Goal: Task Accomplishment & Management: Complete application form

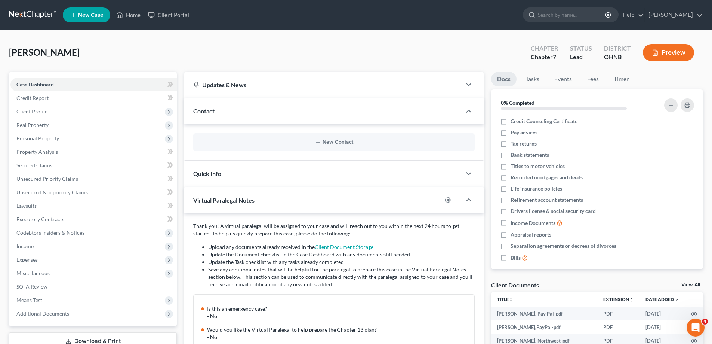
click at [28, 13] on link at bounding box center [33, 14] width 48 height 13
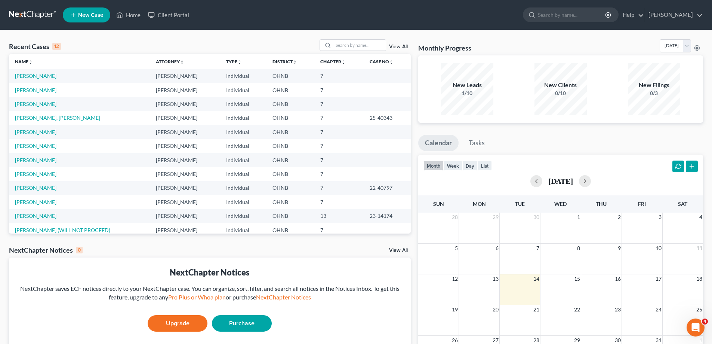
click at [39, 79] on td "[PERSON_NAME]" at bounding box center [79, 76] width 141 height 14
click at [41, 76] on link "[PERSON_NAME]" at bounding box center [35, 76] width 41 height 6
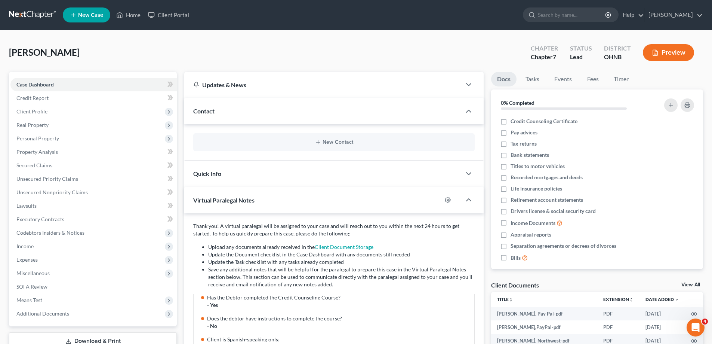
click at [28, 13] on link at bounding box center [33, 14] width 48 height 13
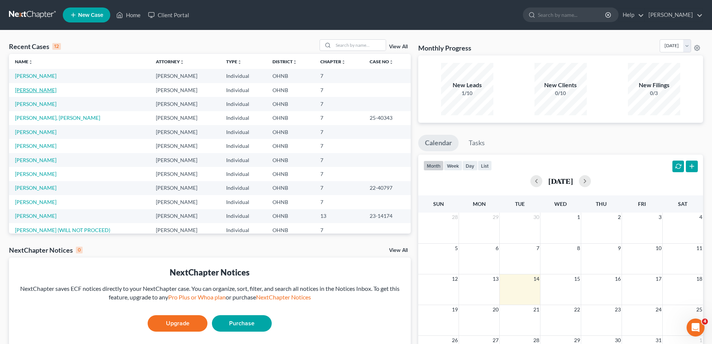
click at [40, 90] on link "[PERSON_NAME]" at bounding box center [35, 90] width 41 height 6
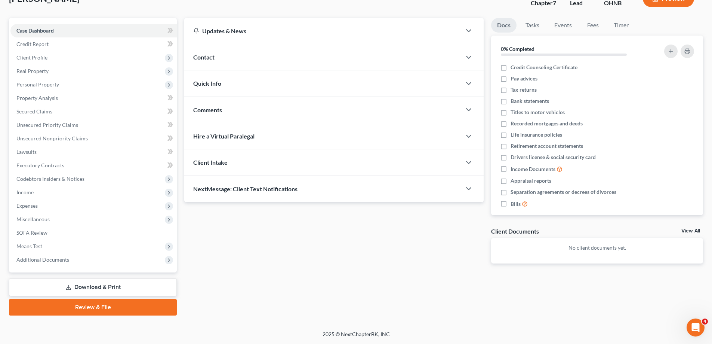
drag, startPoint x: 244, startPoint y: 144, endPoint x: 243, endPoint y: 140, distance: 4.0
click at [244, 142] on div "Hire a Virtual Paralegal" at bounding box center [322, 136] width 277 height 26
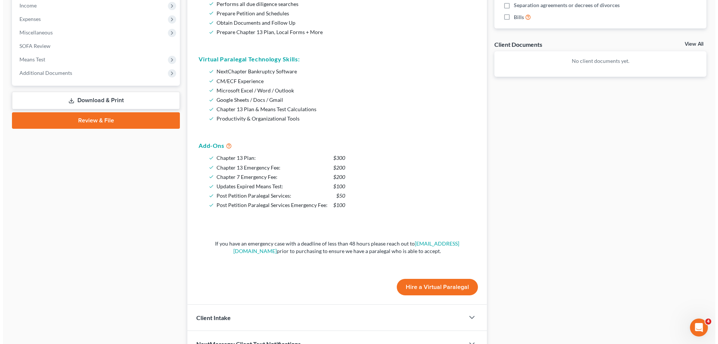
scroll to position [241, 0]
click at [438, 283] on button "Hire a Virtual Paralegal" at bounding box center [434, 286] width 81 height 16
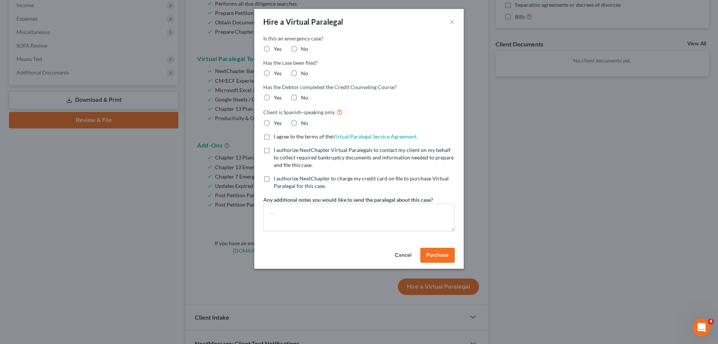
click at [275, 50] on span "Yes" at bounding box center [278, 49] width 8 height 6
click at [277, 50] on input "Yes" at bounding box center [279, 47] width 5 height 5
radio input "true"
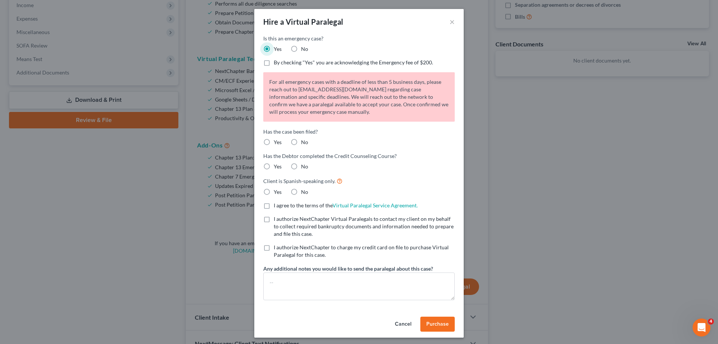
click at [270, 63] on div "By checking "Yes" you are acknowledging the Emergency fee of $200." at bounding box center [358, 62] width 191 height 7
click at [274, 62] on label "By checking "Yes" you are acknowledging the Emergency fee of $200." at bounding box center [353, 62] width 159 height 7
click at [277, 62] on input "By checking "Yes" you are acknowledging the Emergency fee of $200." at bounding box center [279, 61] width 5 height 5
checkbox input "true"
click at [301, 141] on label "No" at bounding box center [304, 141] width 7 height 7
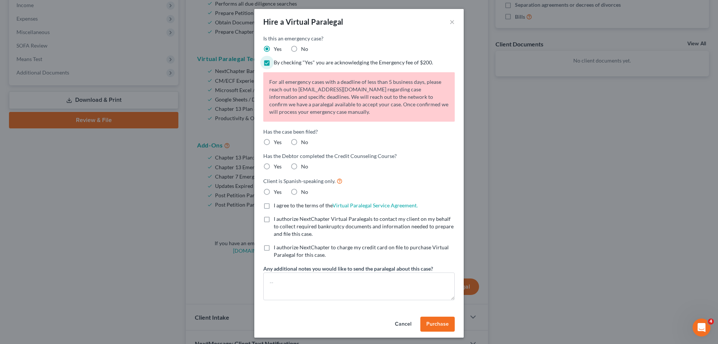
click at [304, 141] on input "No" at bounding box center [306, 140] width 5 height 5
radio input "true"
click at [297, 165] on div "No" at bounding box center [299, 166] width 18 height 7
click at [301, 169] on label "No" at bounding box center [304, 166] width 7 height 7
click at [304, 167] on input "No" at bounding box center [306, 165] width 5 height 5
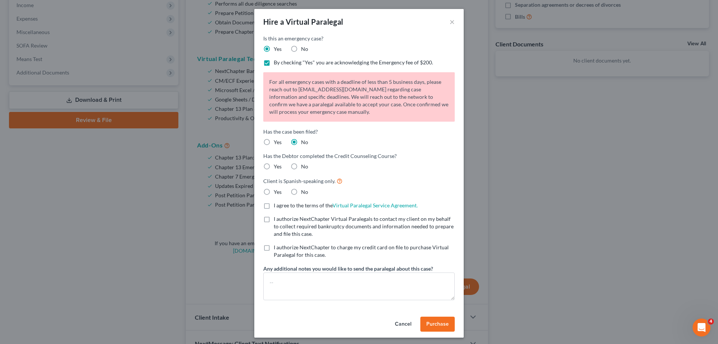
radio input "true"
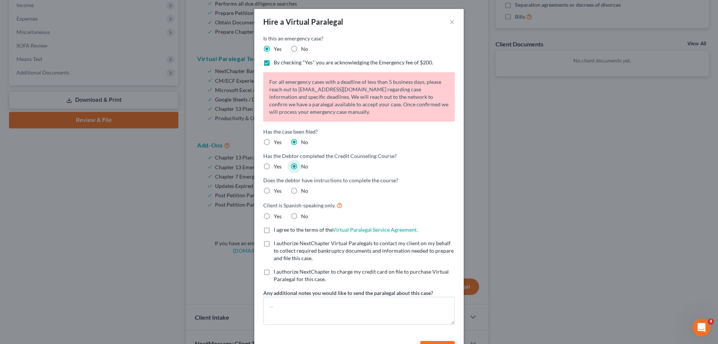
click at [274, 192] on span "Yes" at bounding box center [278, 190] width 8 height 6
click at [277, 192] on input "Yes" at bounding box center [279, 189] width 5 height 5
radio input "true"
click at [301, 212] on label "No" at bounding box center [304, 215] width 7 height 7
click at [304, 212] on input "No" at bounding box center [306, 214] width 5 height 5
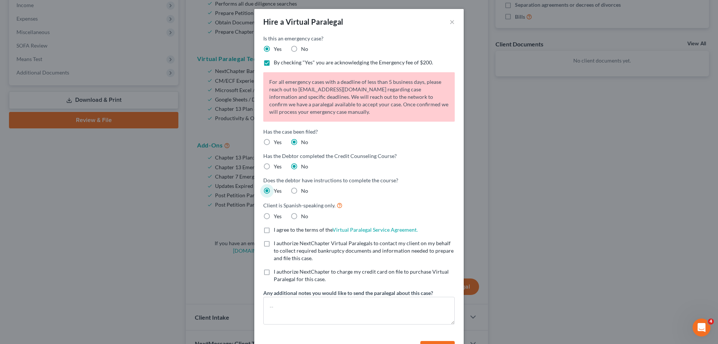
radio input "true"
click at [288, 230] on span "I agree to the terms of the" at bounding box center [303, 229] width 59 height 6
click at [281, 230] on input "I agree to the terms of the Virtual Paralegal Service Agreement. (Updates have …" at bounding box center [279, 228] width 5 height 5
checkbox input "true"
click at [285, 250] on span "I authorize NextChapter Virtual Paralegals to contact my client on my behalf to…" at bounding box center [364, 250] width 180 height 21
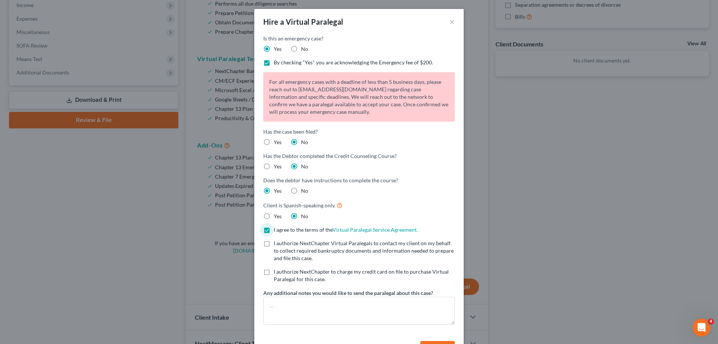
click at [281, 244] on input "I authorize NextChapter Virtual Paralegals to contact my client on my behalf to…" at bounding box center [279, 241] width 5 height 5
checkbox input "true"
click at [279, 270] on span "I authorize NextChapter to charge my credit card on file to purchase Virtual Pa…" at bounding box center [361, 275] width 175 height 14
click at [279, 270] on input "I authorize NextChapter to charge my credit card on file to purchase Virtual Pa…" at bounding box center [279, 270] width 5 height 5
checkbox input "true"
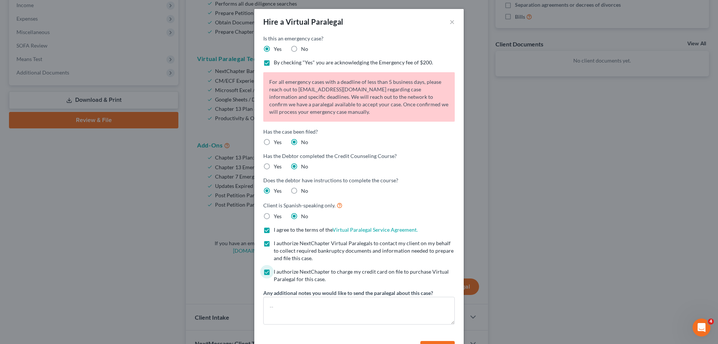
scroll to position [27, 0]
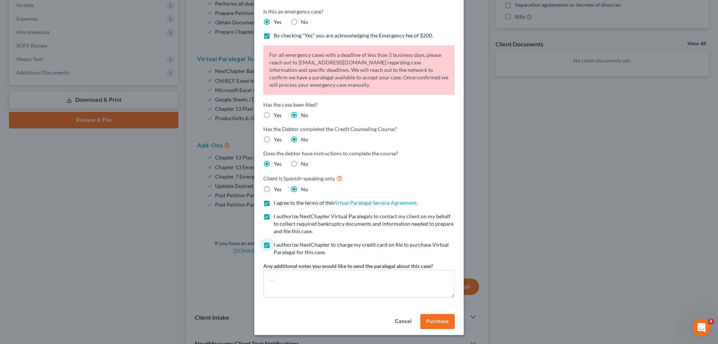
click at [428, 317] on button "Purchase" at bounding box center [437, 321] width 34 height 15
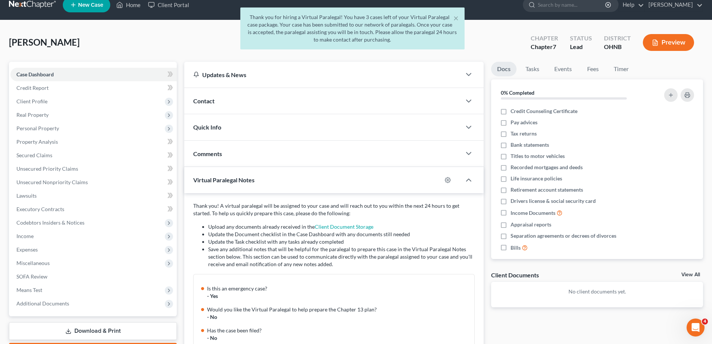
scroll to position [0, 0]
